Goal: Transaction & Acquisition: Book appointment/travel/reservation

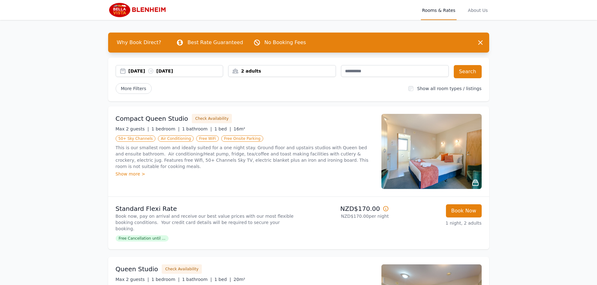
click at [238, 72] on div "2 adults" at bounding box center [281, 71] width 107 height 6
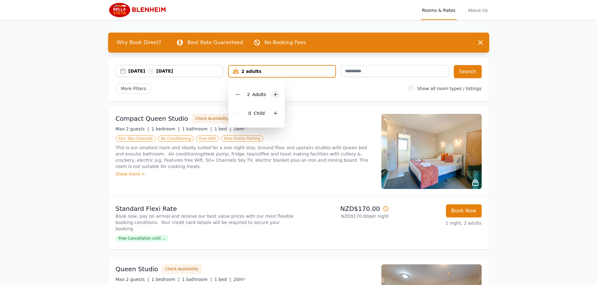
click at [274, 96] on icon at bounding box center [275, 94] width 5 height 5
click at [239, 95] on icon at bounding box center [237, 94] width 5 height 5
click at [461, 70] on button "Search" at bounding box center [467, 71] width 28 height 13
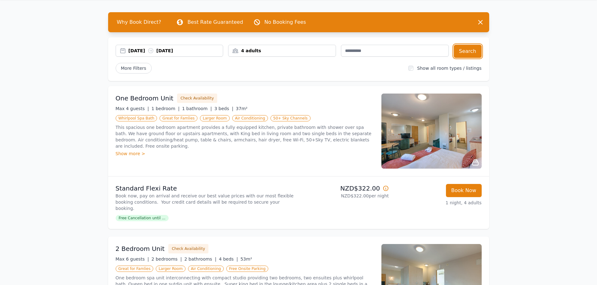
scroll to position [31, 0]
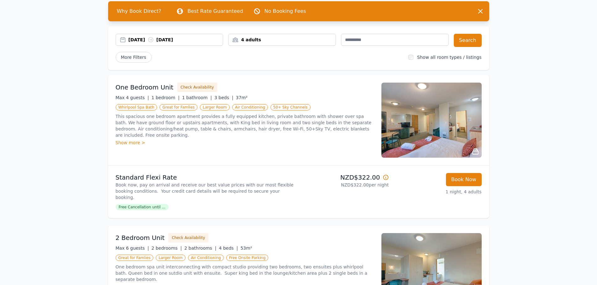
click at [126, 145] on div "Show more >" at bounding box center [245, 143] width 258 height 6
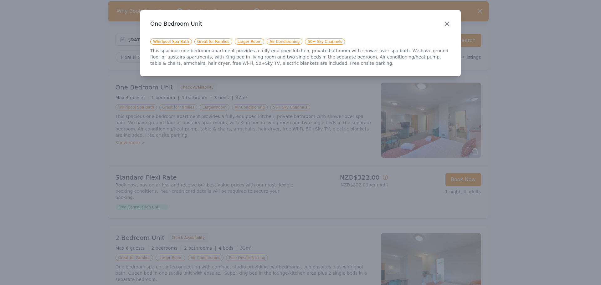
click at [447, 23] on icon "button" at bounding box center [447, 24] width 4 height 4
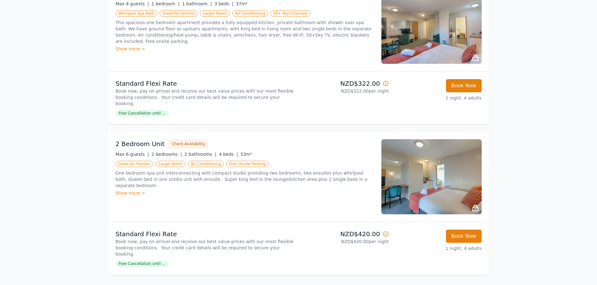
scroll to position [157, 0]
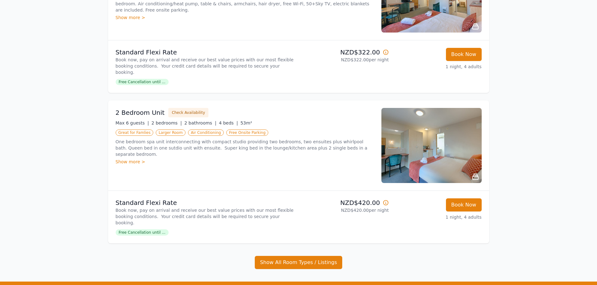
click at [117, 159] on div "Show more >" at bounding box center [245, 162] width 258 height 6
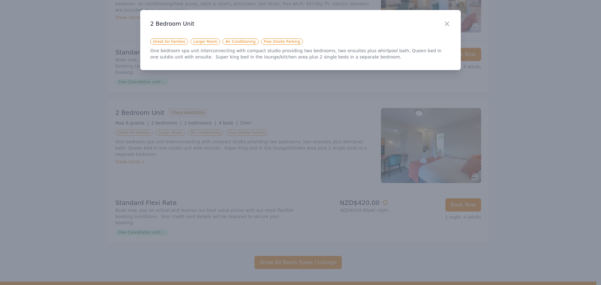
click at [433, 26] on h3 "2 Bedroom Unit" at bounding box center [300, 24] width 301 height 8
click at [452, 27] on div "Close" at bounding box center [452, 20] width 18 height 20
click at [447, 24] on icon "button" at bounding box center [447, 24] width 8 height 8
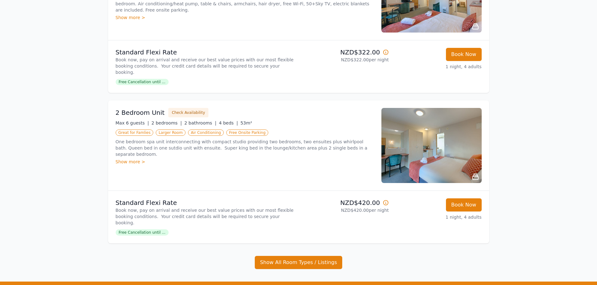
click at [416, 168] on img at bounding box center [431, 145] width 100 height 75
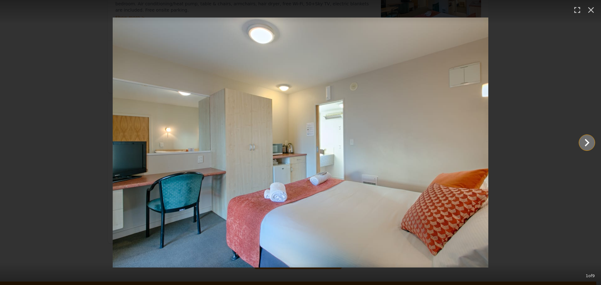
click at [585, 141] on icon "Show slide 2 of 9" at bounding box center [587, 142] width 15 height 15
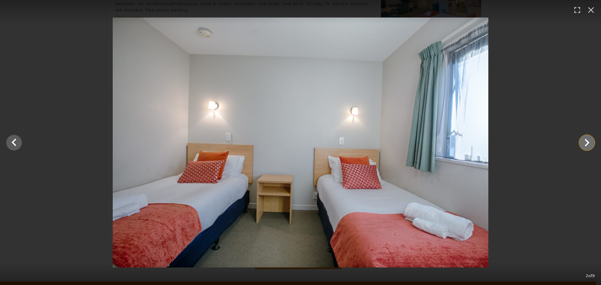
click at [585, 141] on icon "Show slide 3 of 9" at bounding box center [587, 142] width 15 height 15
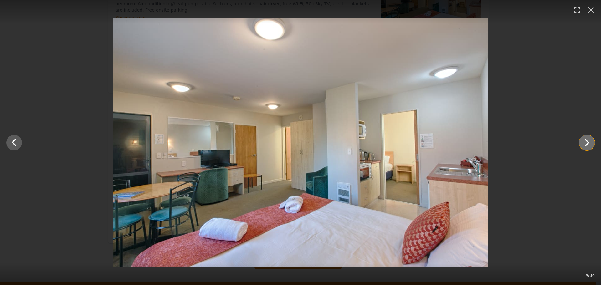
click at [585, 141] on icon "Show slide 4 of 9" at bounding box center [587, 142] width 15 height 15
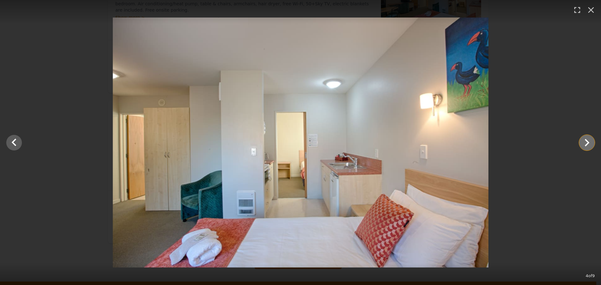
click at [585, 141] on icon "Show slide 5 of 9" at bounding box center [587, 142] width 15 height 15
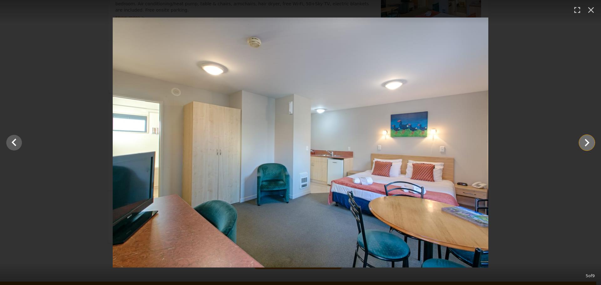
click at [585, 141] on icon "Show slide 6 of 9" at bounding box center [587, 142] width 15 height 15
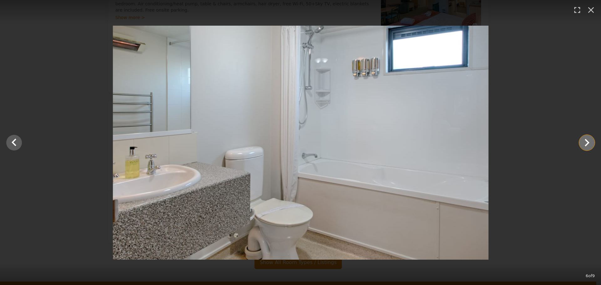
click at [584, 143] on icon "Show slide 7 of 9" at bounding box center [587, 142] width 15 height 15
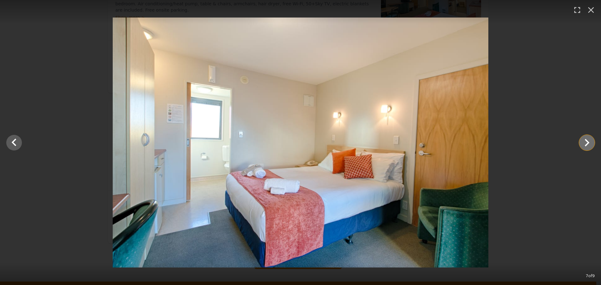
click at [581, 146] on icon "Show slide 8 of 9" at bounding box center [587, 142] width 15 height 15
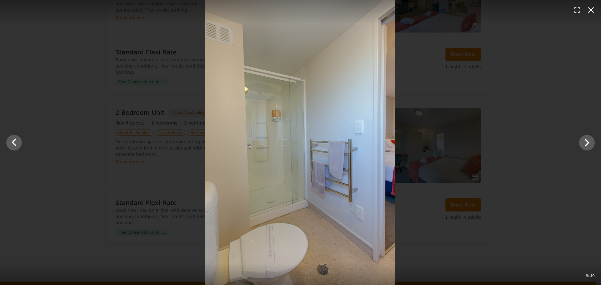
click at [591, 11] on icon "button" at bounding box center [591, 10] width 6 height 6
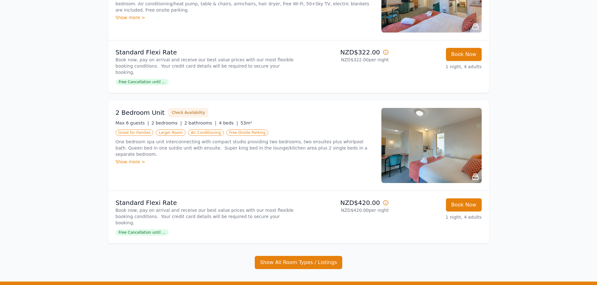
click at [123, 159] on div "Show more >" at bounding box center [245, 162] width 258 height 6
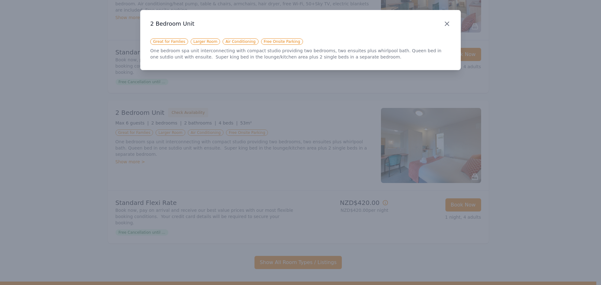
click at [444, 22] on icon "button" at bounding box center [447, 24] width 8 height 8
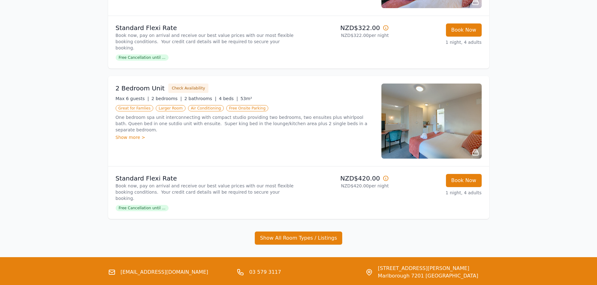
scroll to position [214, 0]
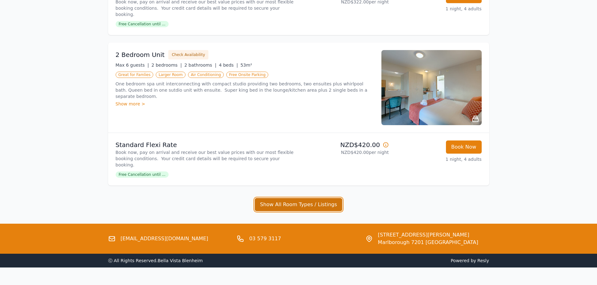
click at [271, 198] on button "Show All Room Types / Listings" at bounding box center [299, 204] width 88 height 13
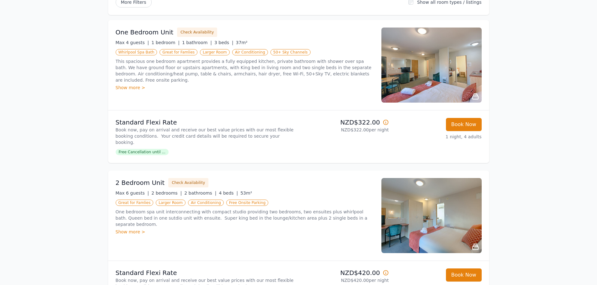
scroll to position [97, 0]
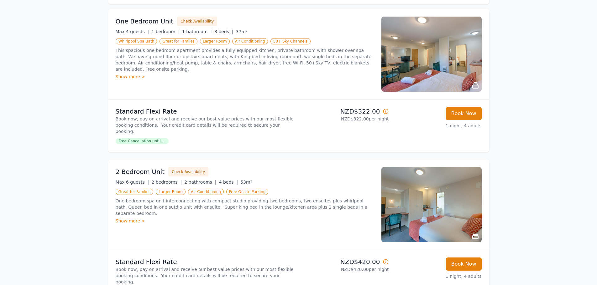
click at [126, 77] on div "Show more >" at bounding box center [245, 77] width 258 height 6
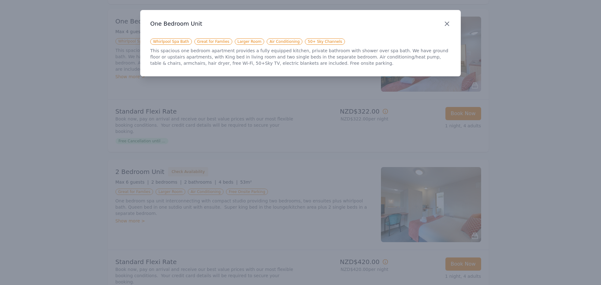
click at [446, 24] on icon "button" at bounding box center [447, 24] width 8 height 8
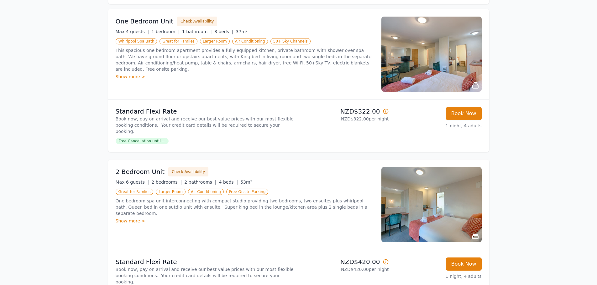
click at [131, 218] on div "Show more >" at bounding box center [245, 221] width 258 height 6
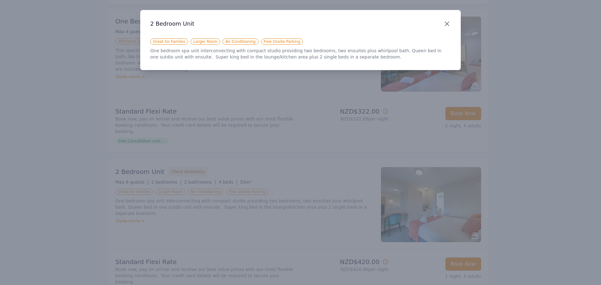
click at [446, 24] on icon "button" at bounding box center [447, 24] width 8 height 8
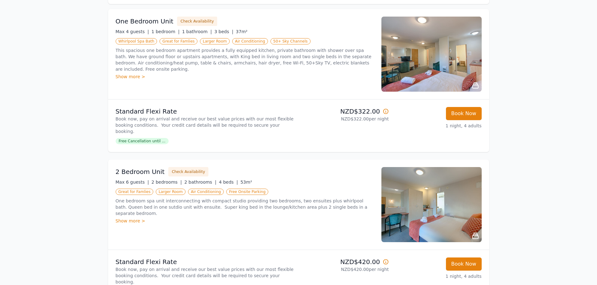
click at [124, 218] on div "Show more >" at bounding box center [245, 221] width 258 height 6
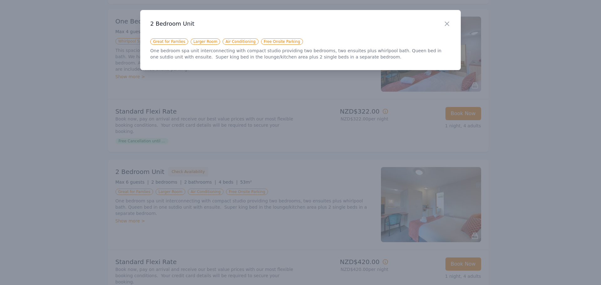
click at [439, 25] on h3 "2 Bedroom Unit" at bounding box center [300, 24] width 301 height 8
click at [448, 24] on icon "button" at bounding box center [447, 24] width 8 height 8
